Goal: Task Accomplishment & Management: Use online tool/utility

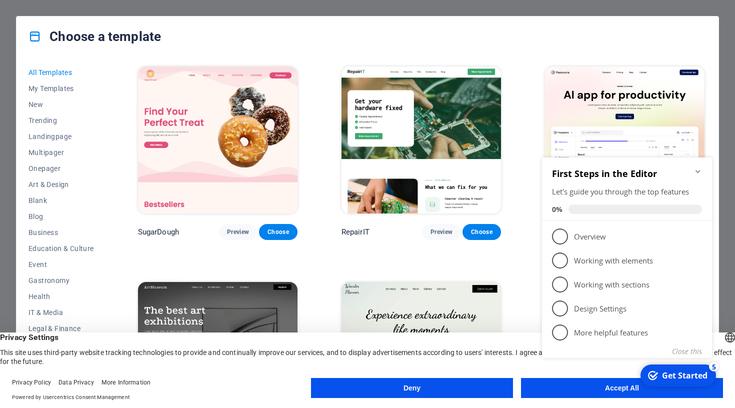
drag, startPoint x: 704, startPoint y: 69, endPoint x: 704, endPoint y: 74, distance: 5.5
click at [704, 74] on div "Peoneera Preview Choose" at bounding box center [625, 153] width 164 height 176
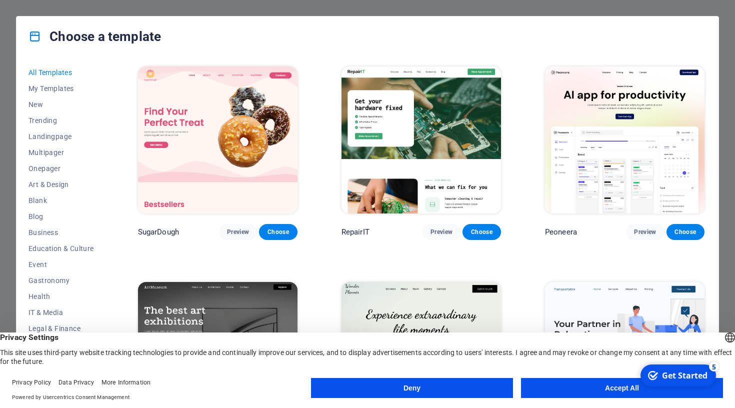
drag, startPoint x: 704, startPoint y: 70, endPoint x: 703, endPoint y: 75, distance: 5.7
click at [703, 75] on div "Peoneera Preview Choose" at bounding box center [625, 153] width 164 height 176
drag, startPoint x: 702, startPoint y: 75, endPoint x: 504, endPoint y: 176, distance: 221.7
click at [698, 78] on div "Peoneera Preview Choose" at bounding box center [625, 153] width 164 height 176
click at [219, 301] on img at bounding box center [218, 355] width 160 height 147
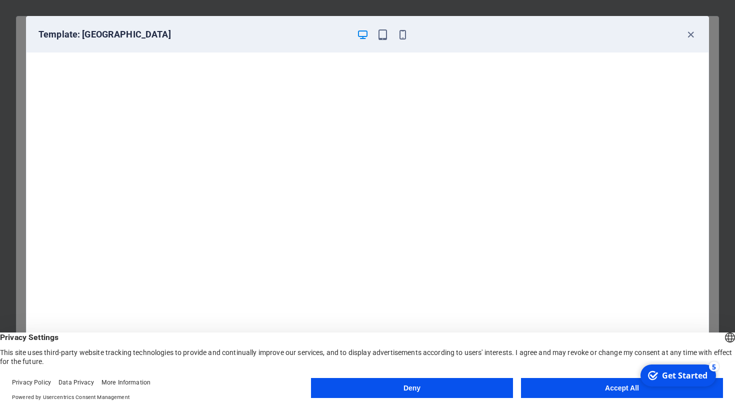
click at [574, 383] on button "Accept All" at bounding box center [622, 388] width 202 height 20
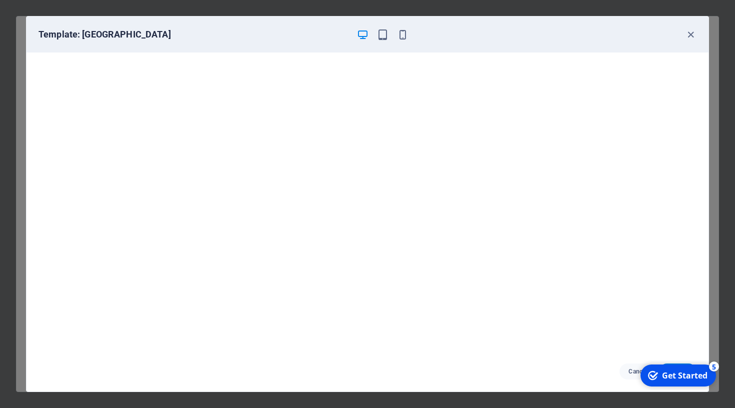
drag, startPoint x: 676, startPoint y: 378, endPoint x: 771, endPoint y: 583, distance: 226.1
click at [676, 378] on div "Get Started" at bounding box center [685, 375] width 46 height 11
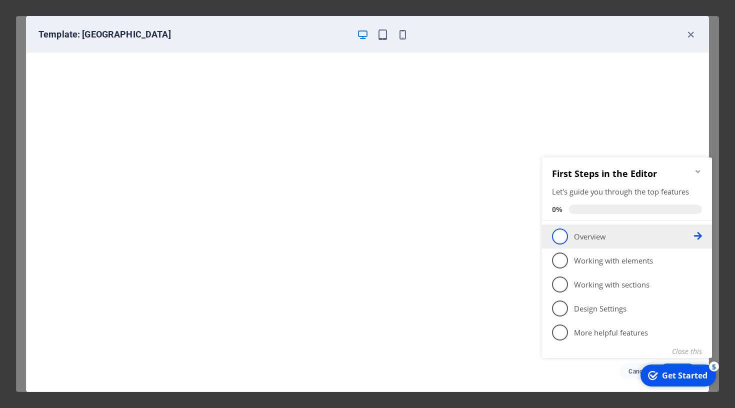
click at [564, 238] on span "1" at bounding box center [560, 237] width 16 height 16
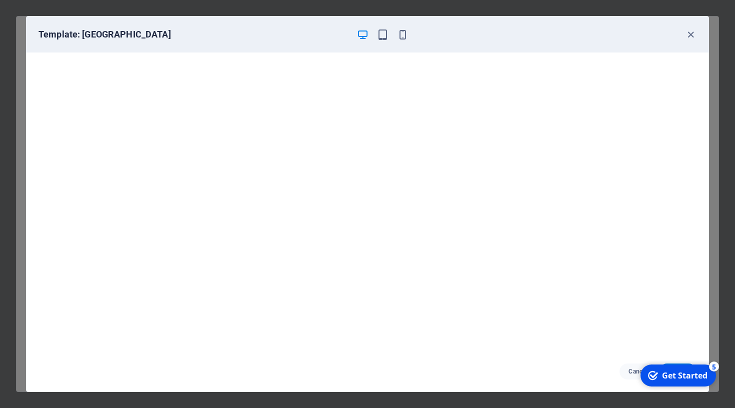
click at [683, 375] on div "Get Started" at bounding box center [685, 375] width 46 height 11
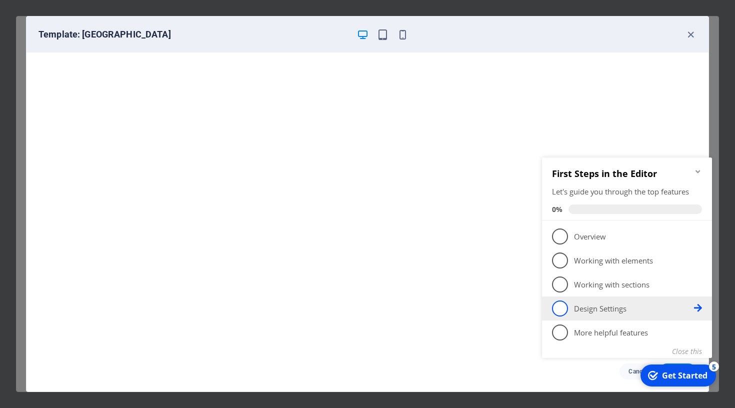
click at [701, 310] on icon at bounding box center [698, 308] width 8 height 8
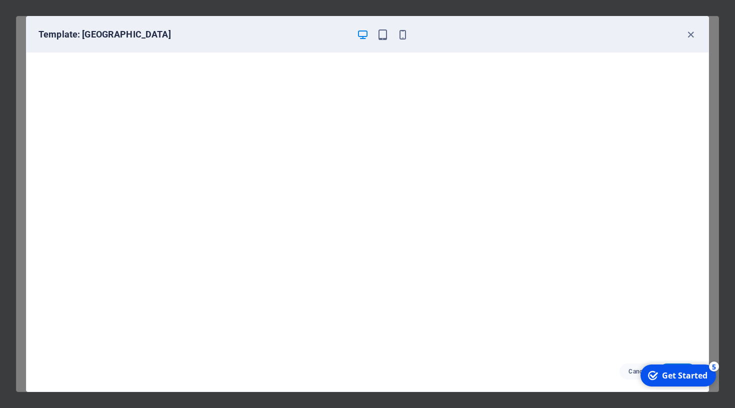
drag, startPoint x: 708, startPoint y: 329, endPoint x: 708, endPoint y: 337, distance: 8.0
click at [708, 333] on div "Template: [GEOGRAPHIC_DATA] Cancel Choose" at bounding box center [367, 204] width 683 height 376
click at [682, 377] on div "Get Started" at bounding box center [685, 375] width 46 height 11
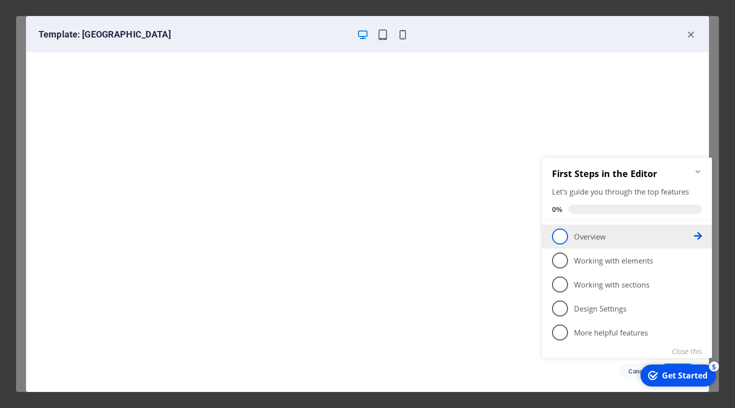
click at [572, 237] on link "1 Overview - incomplete" at bounding box center [627, 237] width 150 height 16
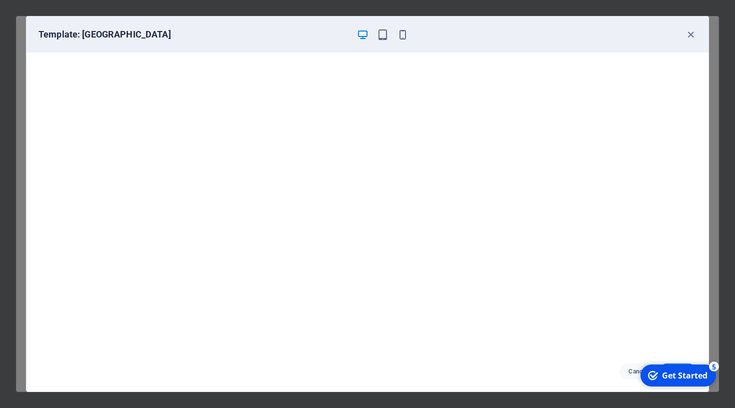
click at [702, 370] on div "checkmark Get Started 5" at bounding box center [679, 376] width 76 height 22
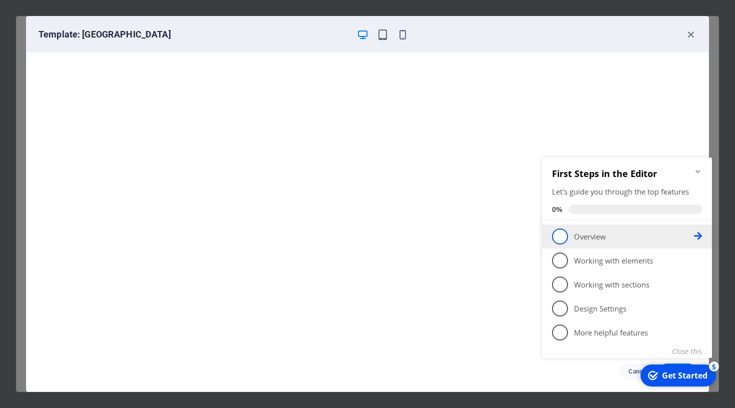
click at [694, 237] on p "Overview - incomplete" at bounding box center [634, 237] width 120 height 11
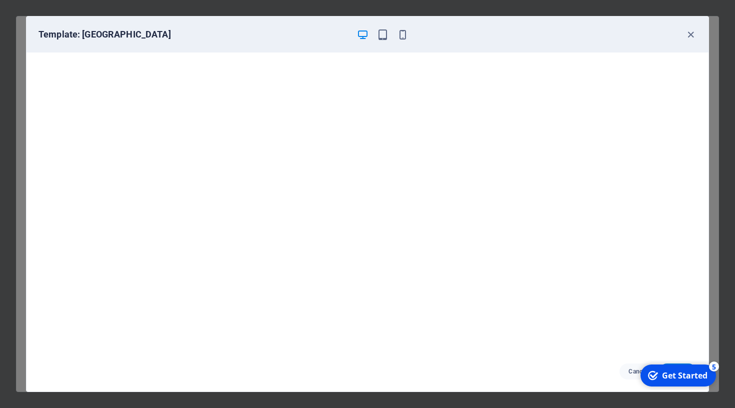
click div "checkmark Get Started 5 First Steps in the Editor Let's guide you through the t…"
click at [662, 367] on div "checkmark Get Started 5" at bounding box center [679, 376] width 76 height 22
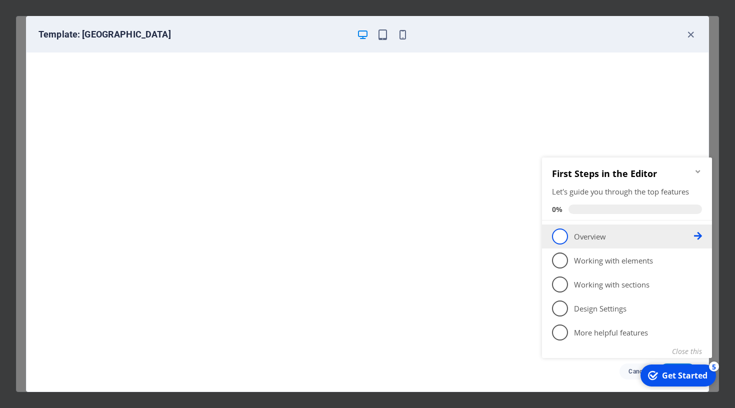
click at [556, 234] on span "1" at bounding box center [560, 237] width 16 height 16
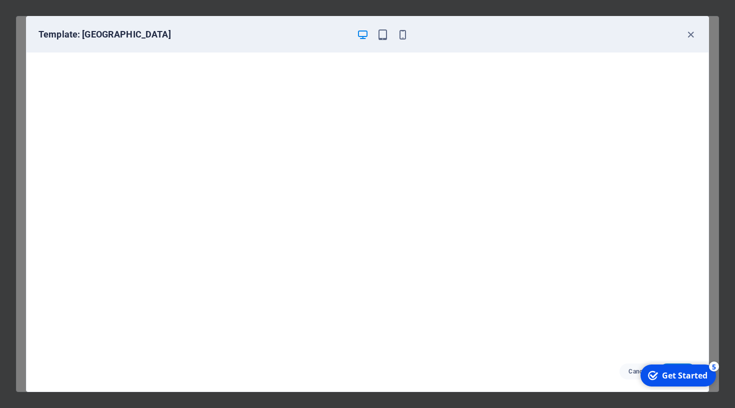
click at [649, 374] on icon "Get Started 5 items remaining, 0% complete" at bounding box center [653, 375] width 10 height 9
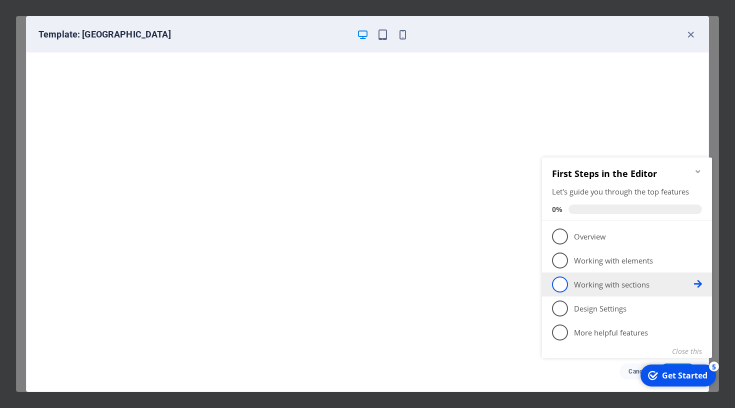
click at [557, 283] on span "3" at bounding box center [560, 285] width 16 height 16
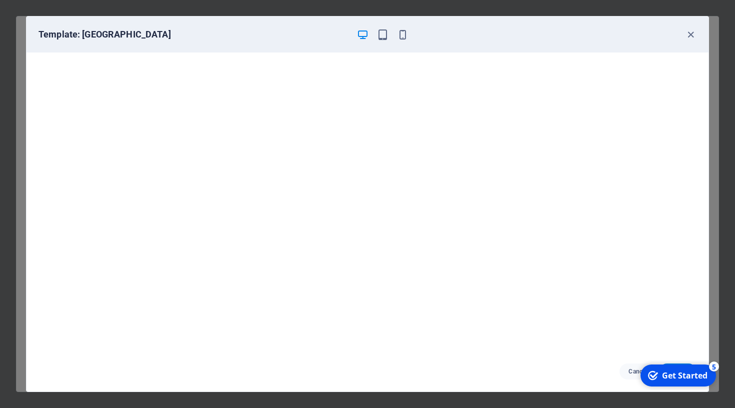
click at [708, 381] on div "Get Started" at bounding box center [685, 375] width 46 height 11
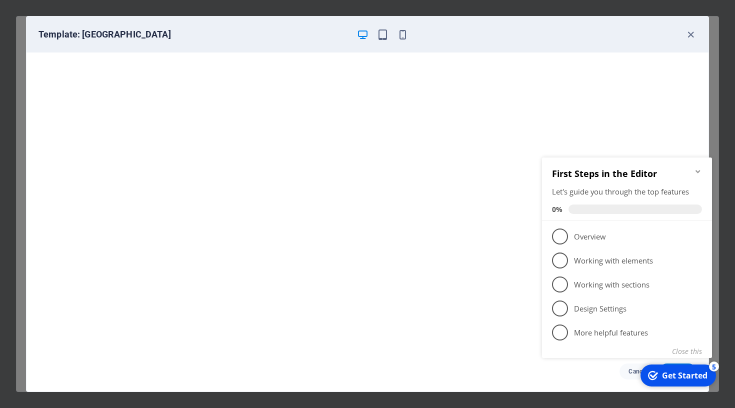
click div "checkmark Get Started 5 First Steps in the Editor Let's guide you through the t…"
click at [571, 33] on div "Template: [GEOGRAPHIC_DATA]" at bounding box center [362, 35] width 646 height 12
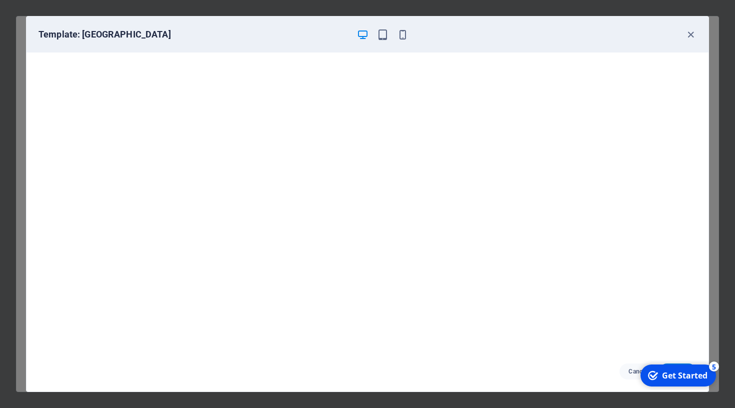
click at [363, 39] on icon "button" at bounding box center [363, 35] width 12 height 12
click at [381, 35] on icon "button" at bounding box center [383, 35] width 12 height 12
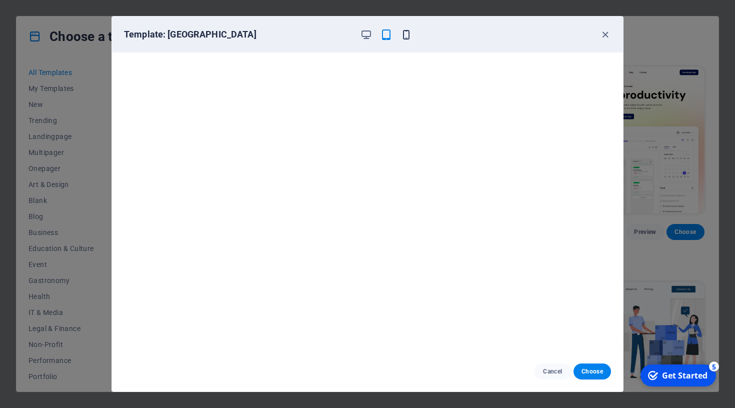
click at [408, 34] on icon "button" at bounding box center [407, 35] width 12 height 12
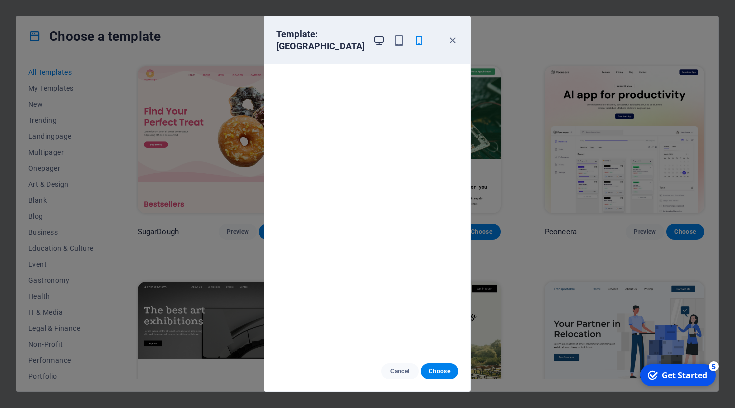
click at [374, 42] on icon "button" at bounding box center [380, 41] width 12 height 12
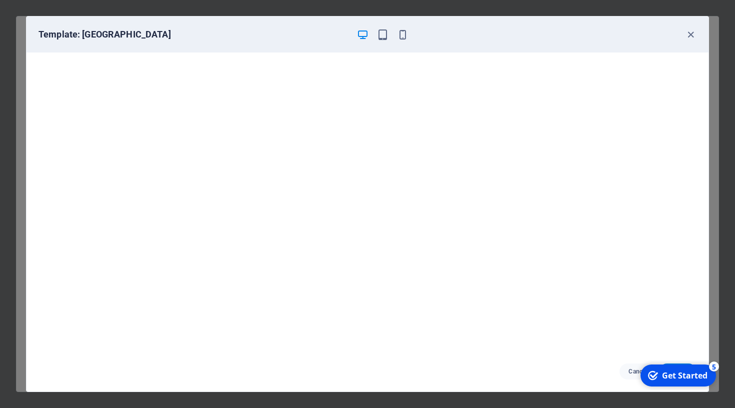
click at [399, 46] on div "Template: [GEOGRAPHIC_DATA]" at bounding box center [368, 35] width 682 height 36
click at [694, 37] on icon "button" at bounding box center [691, 35] width 12 height 12
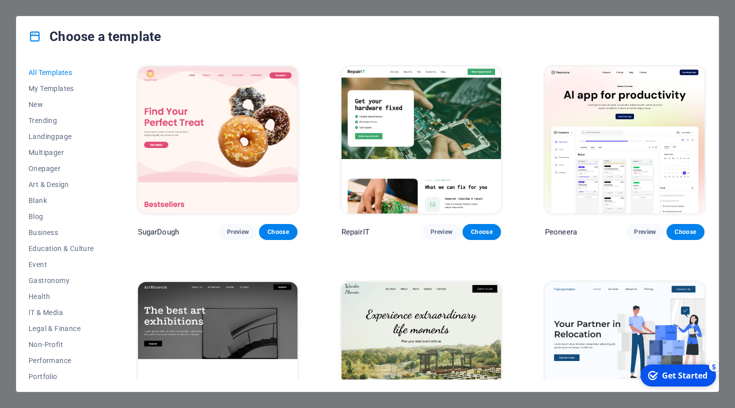
click at [706, 78] on div "All Templates My Templates New Trending Landingpage Multipager Onepager Art & D…" at bounding box center [368, 224] width 702 height 335
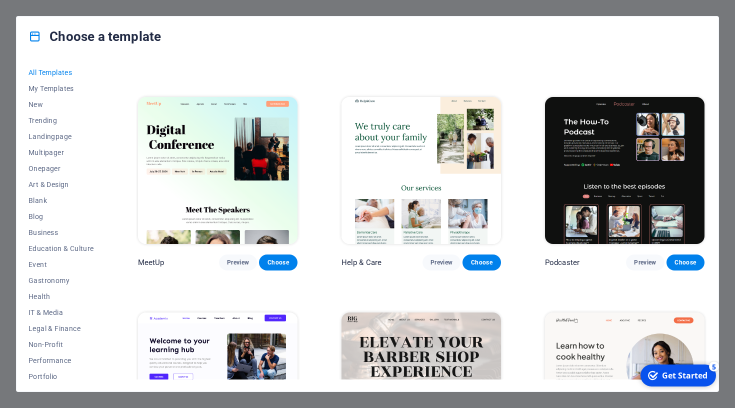
scroll to position [635, 0]
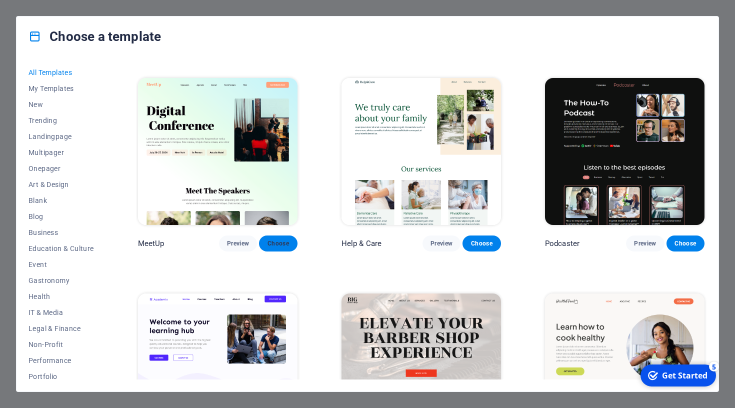
click at [278, 240] on span "Choose" at bounding box center [278, 244] width 22 height 8
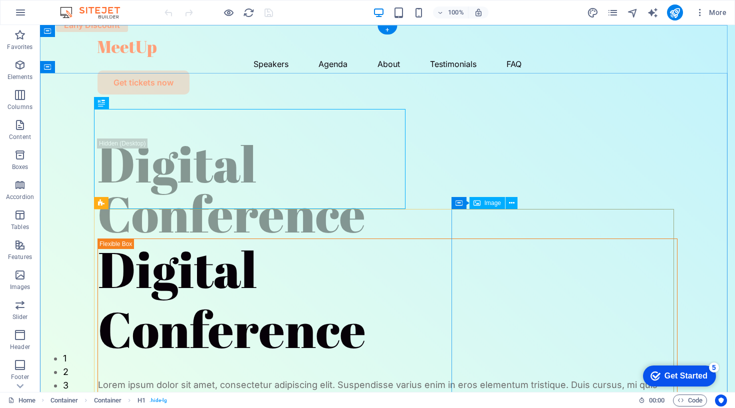
click at [689, 379] on div "Get Started" at bounding box center [686, 376] width 43 height 9
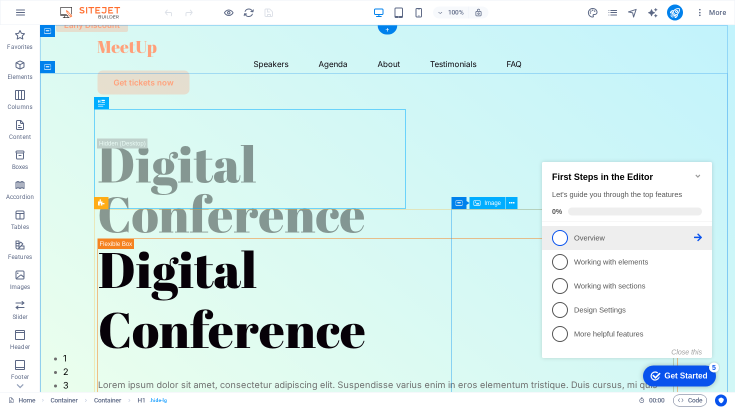
click at [562, 237] on span "1" at bounding box center [560, 238] width 16 height 16
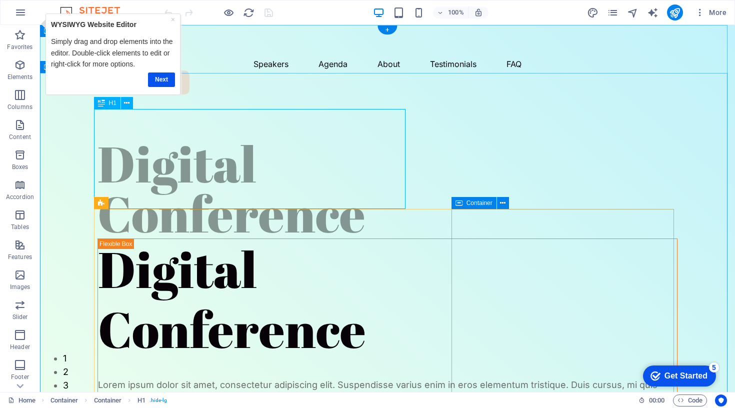
click at [355, 177] on div "Digital Conference" at bounding box center [388, 189] width 580 height 100
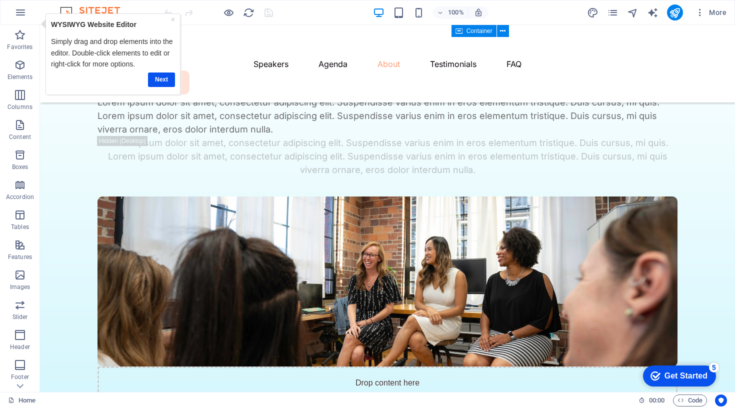
scroll to position [2894, 0]
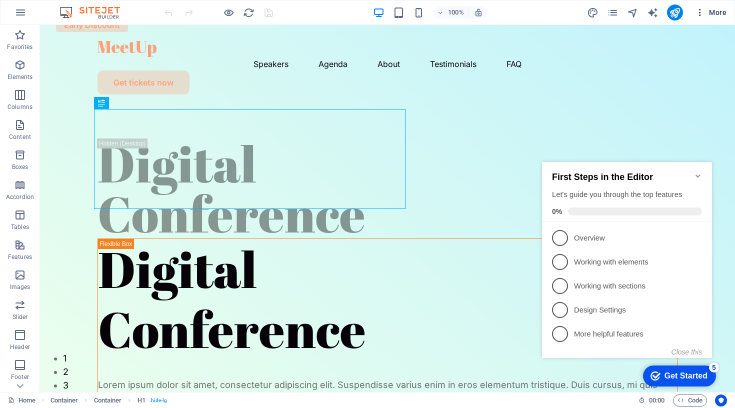
click at [711, 10] on span "More" at bounding box center [711, 13] width 32 height 10
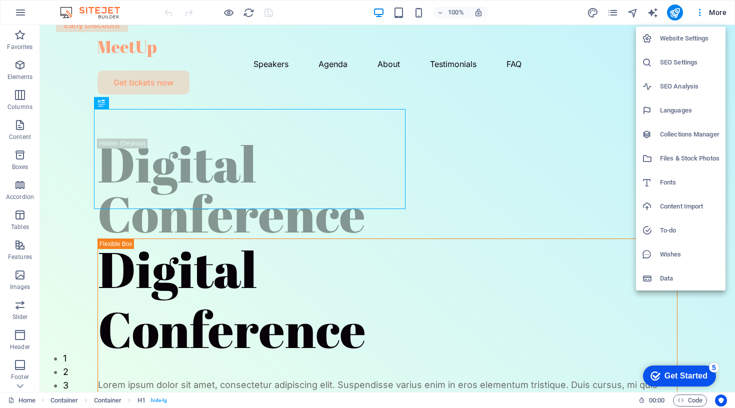
click at [711, 10] on div at bounding box center [367, 204] width 735 height 408
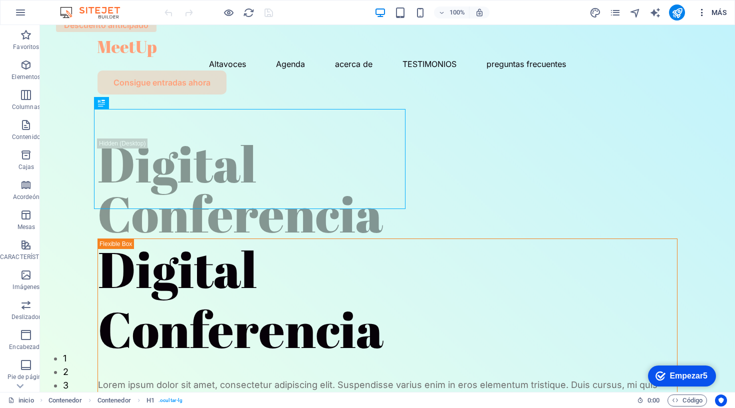
click at [719, 16] on span "MÁS" at bounding box center [712, 13] width 30 height 10
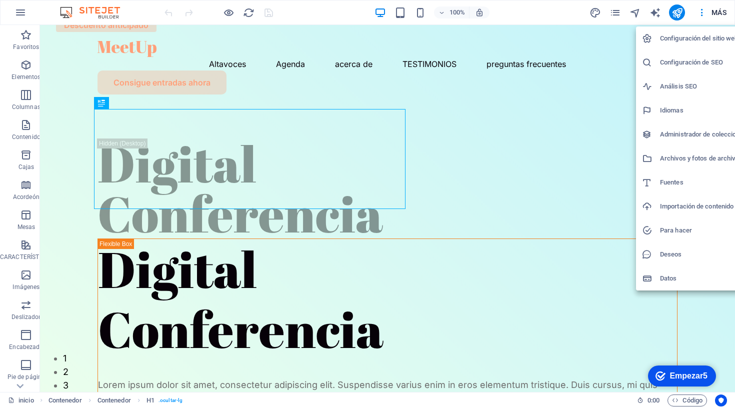
click at [719, 15] on div at bounding box center [367, 204] width 735 height 408
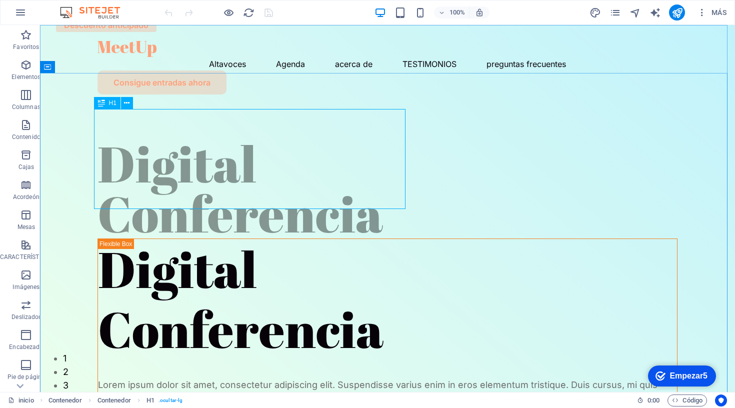
click at [212, 150] on div "Digital Conferencia" at bounding box center [388, 189] width 580 height 100
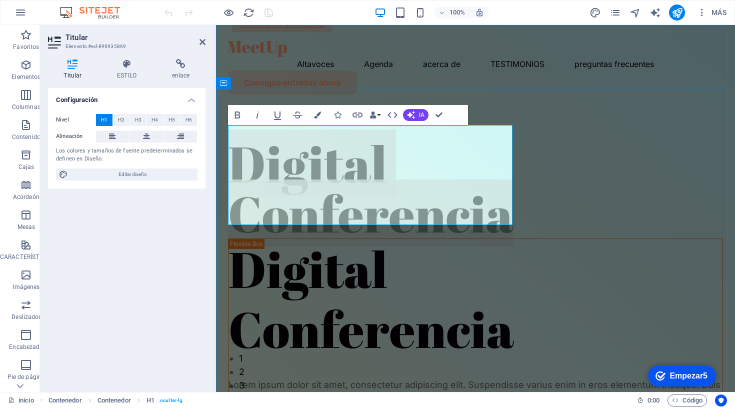
click at [273, 150] on h1 "Digital Conferencia" at bounding box center [475, 189] width 495 height 100
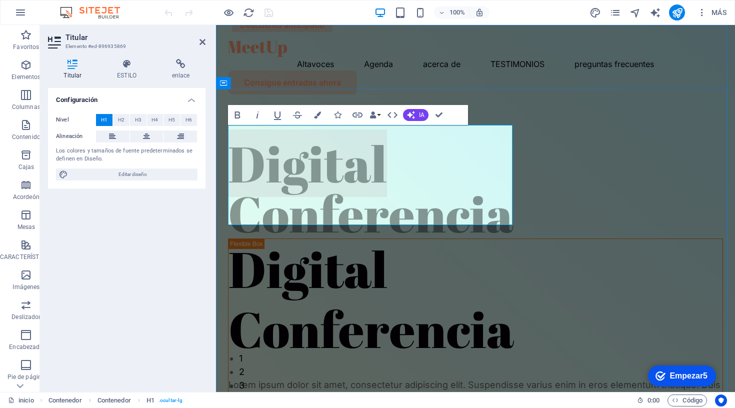
click at [273, 150] on h1 "Digital Conferencia" at bounding box center [475, 189] width 495 height 100
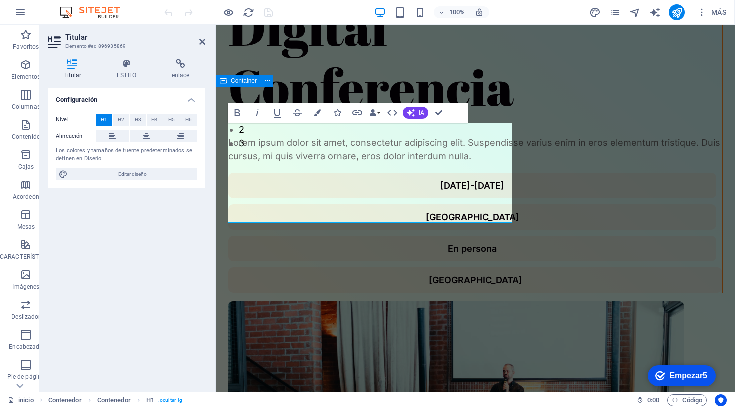
drag, startPoint x: 548, startPoint y: 137, endPoint x: 725, endPoint y: 137, distance: 177.1
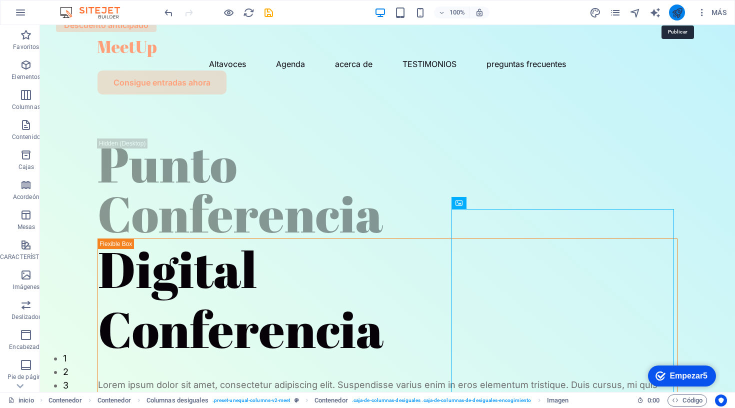
click at [678, 13] on icon "Publicar" at bounding box center [678, 13] width 12 height 12
